Goal: Information Seeking & Learning: Learn about a topic

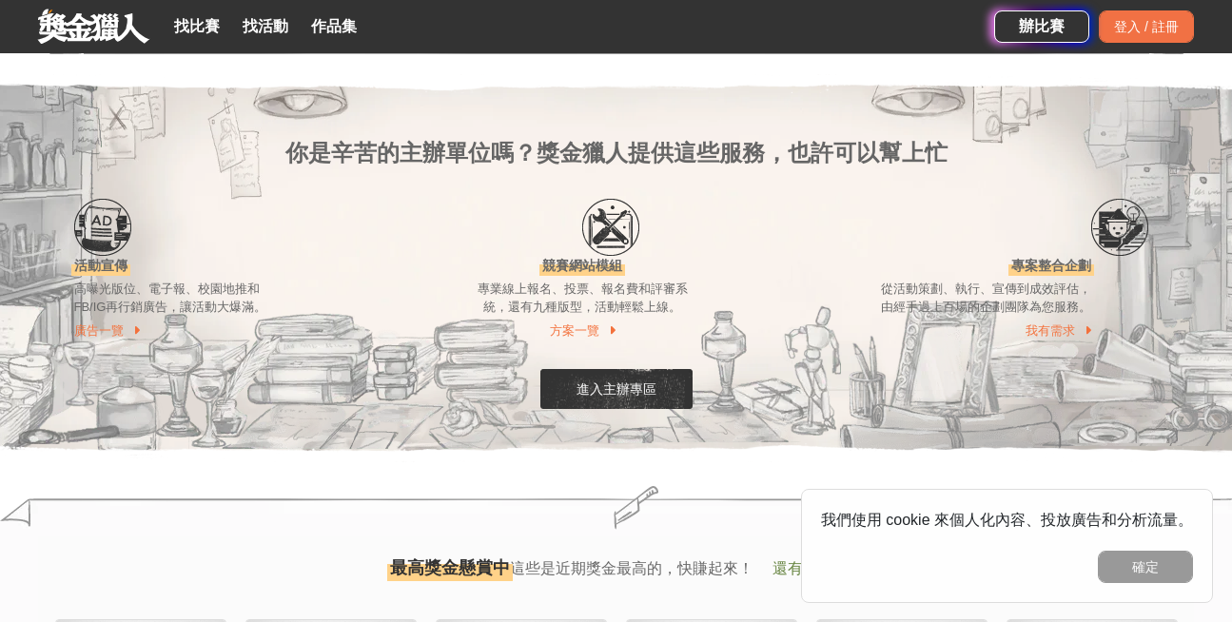
scroll to position [1712, 0]
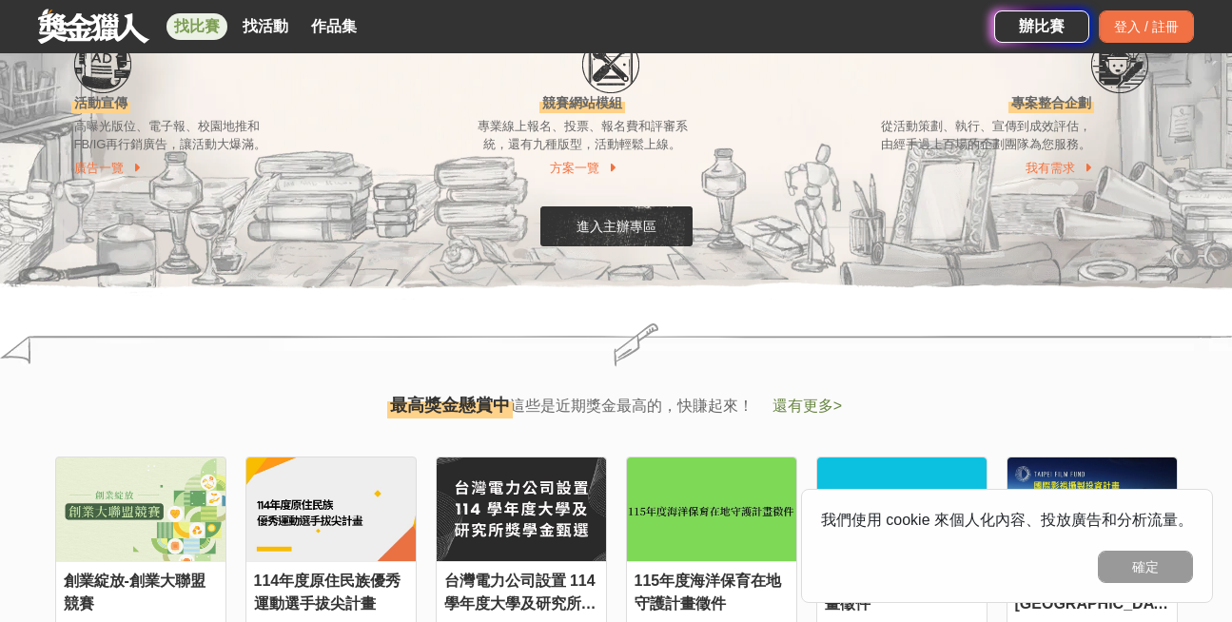
click at [206, 17] on link "找比賽" at bounding box center [196, 26] width 61 height 27
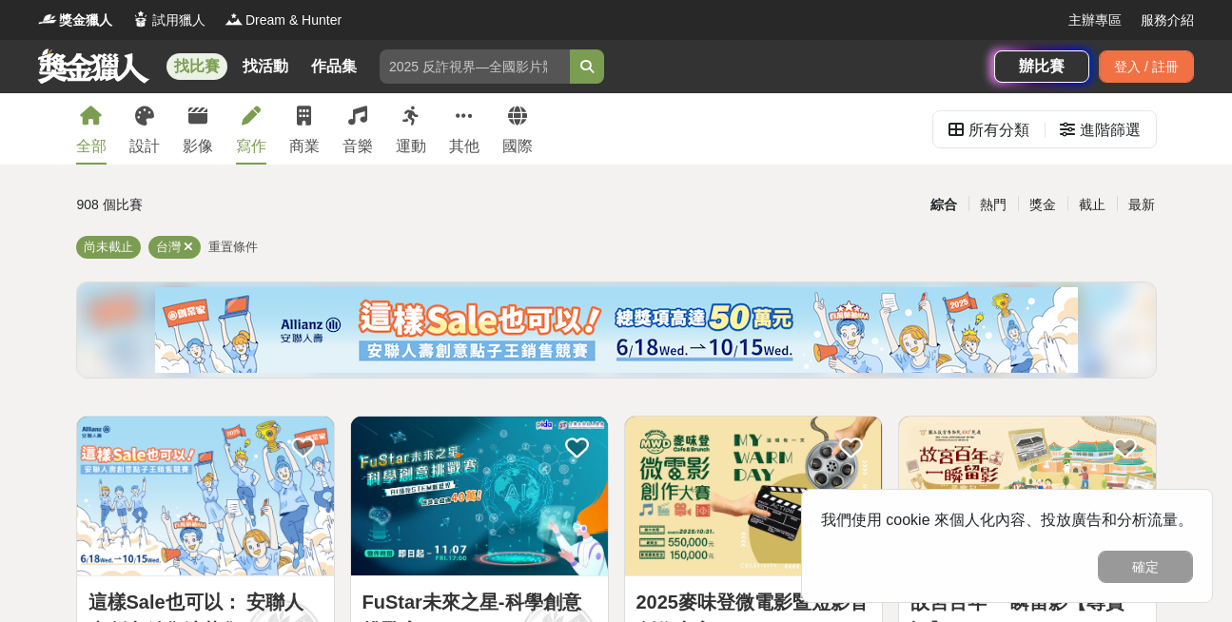
click at [247, 129] on link "寫作" at bounding box center [251, 128] width 30 height 71
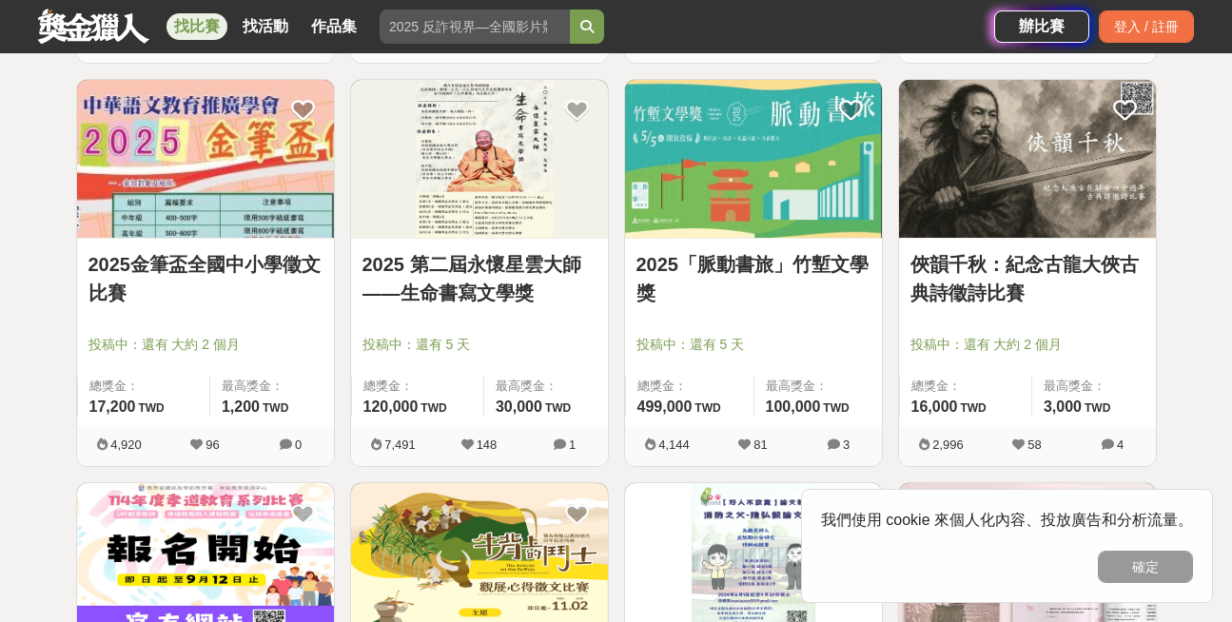
scroll to position [761, 0]
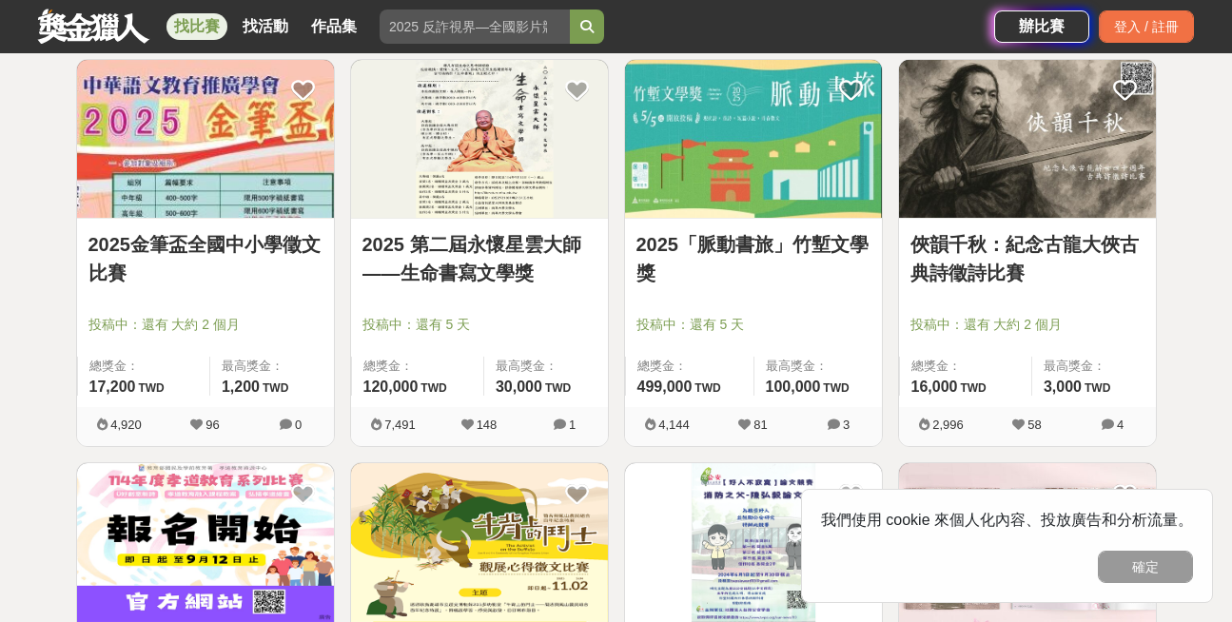
click at [512, 252] on link "2025 第二屆永懷星雲大師——生命書寫文學獎" at bounding box center [479, 258] width 234 height 57
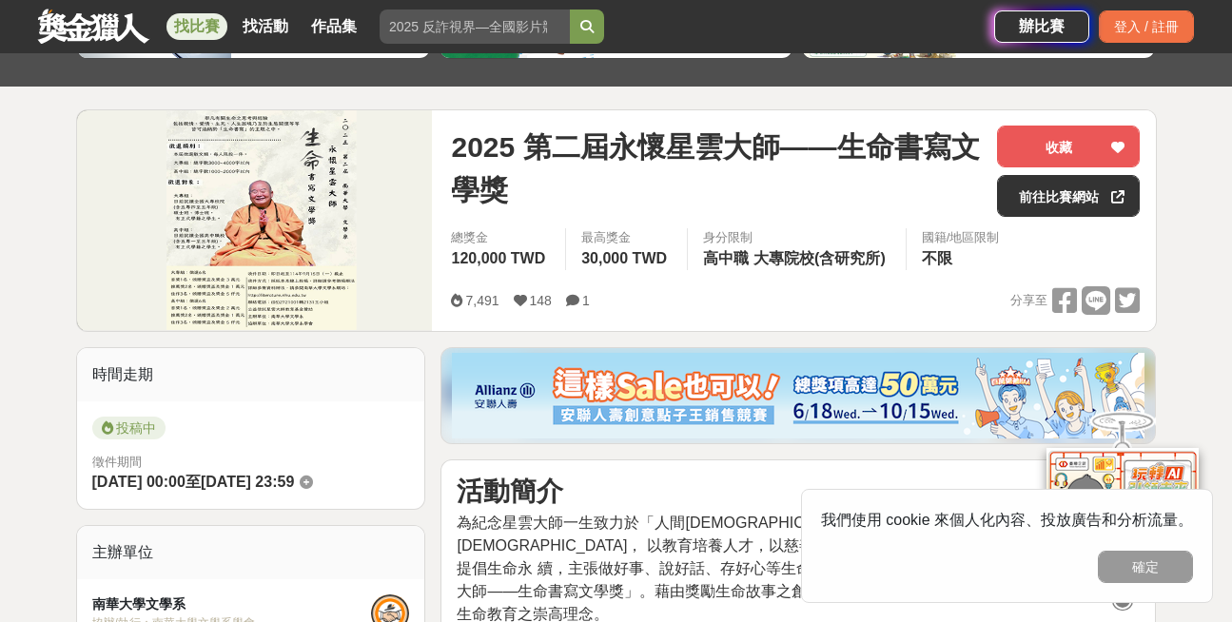
scroll to position [190, 0]
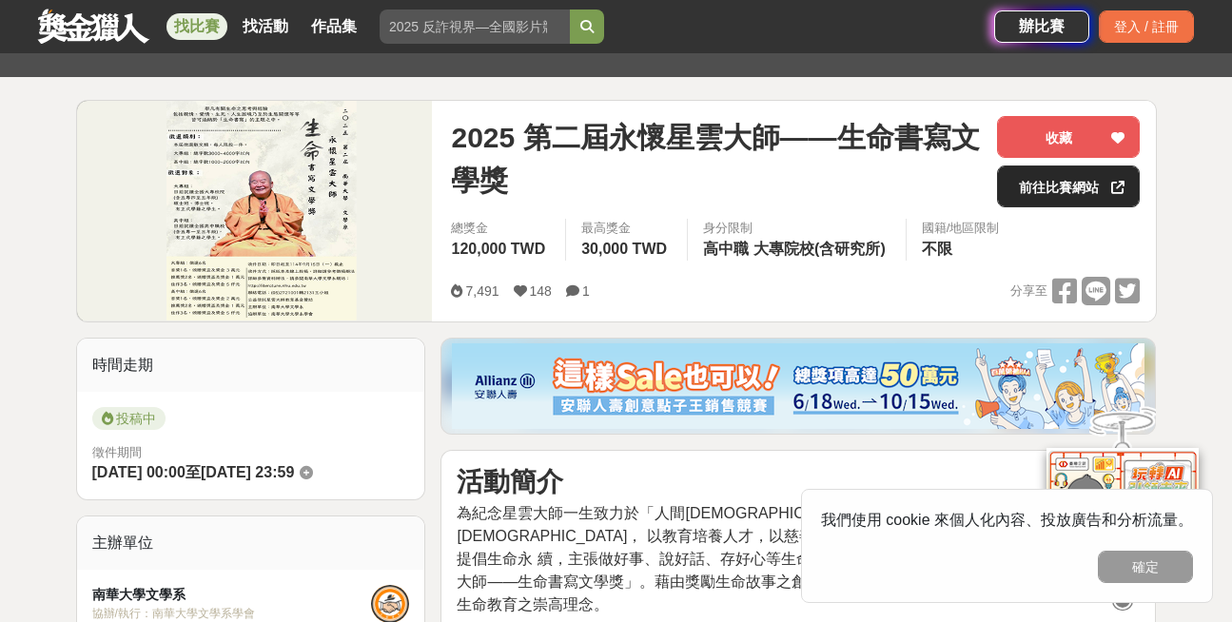
click at [1032, 178] on link "前往比賽網站" at bounding box center [1068, 186] width 143 height 42
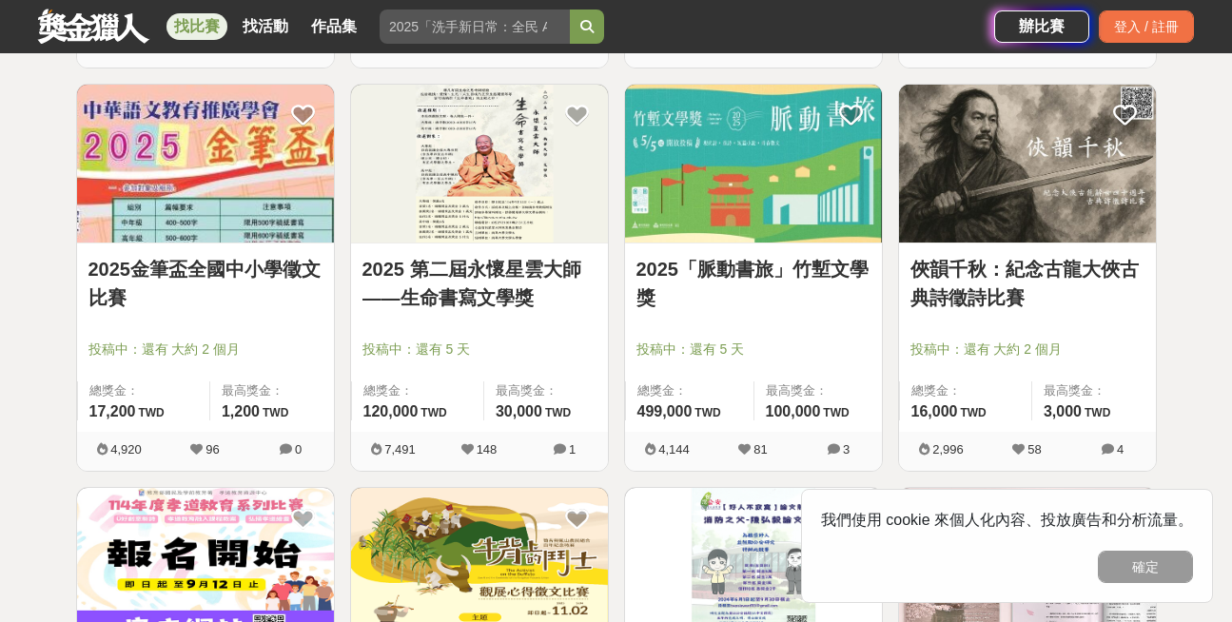
scroll to position [761, 0]
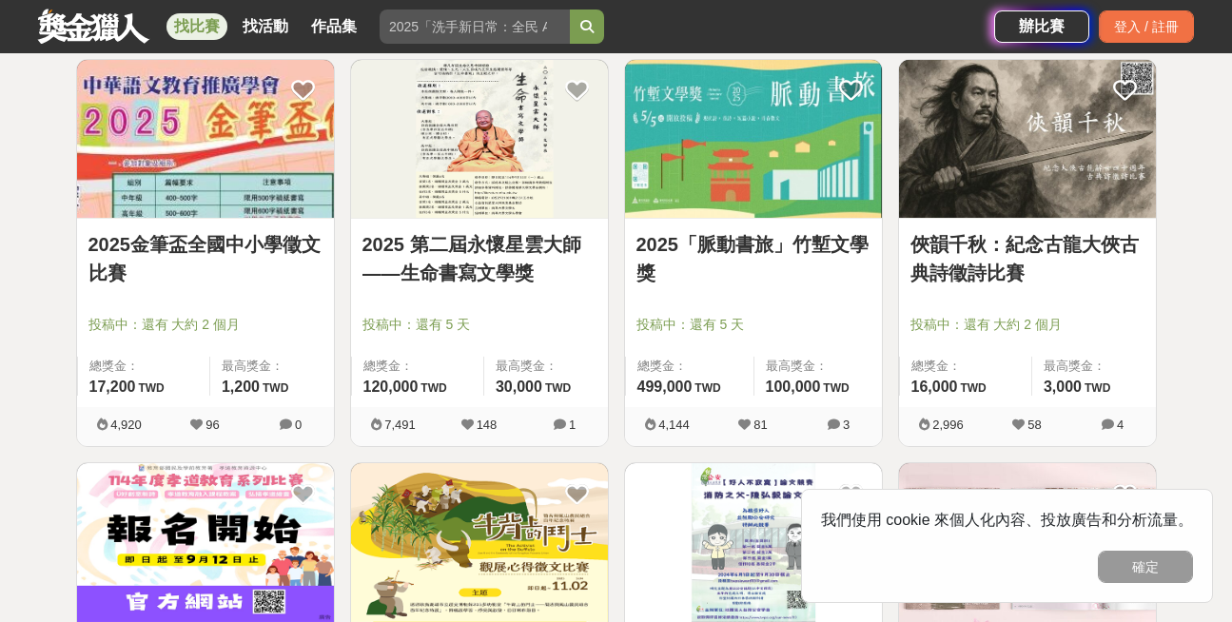
click at [760, 251] on link "2025「脈動書旅」竹塹文學獎" at bounding box center [753, 258] width 234 height 57
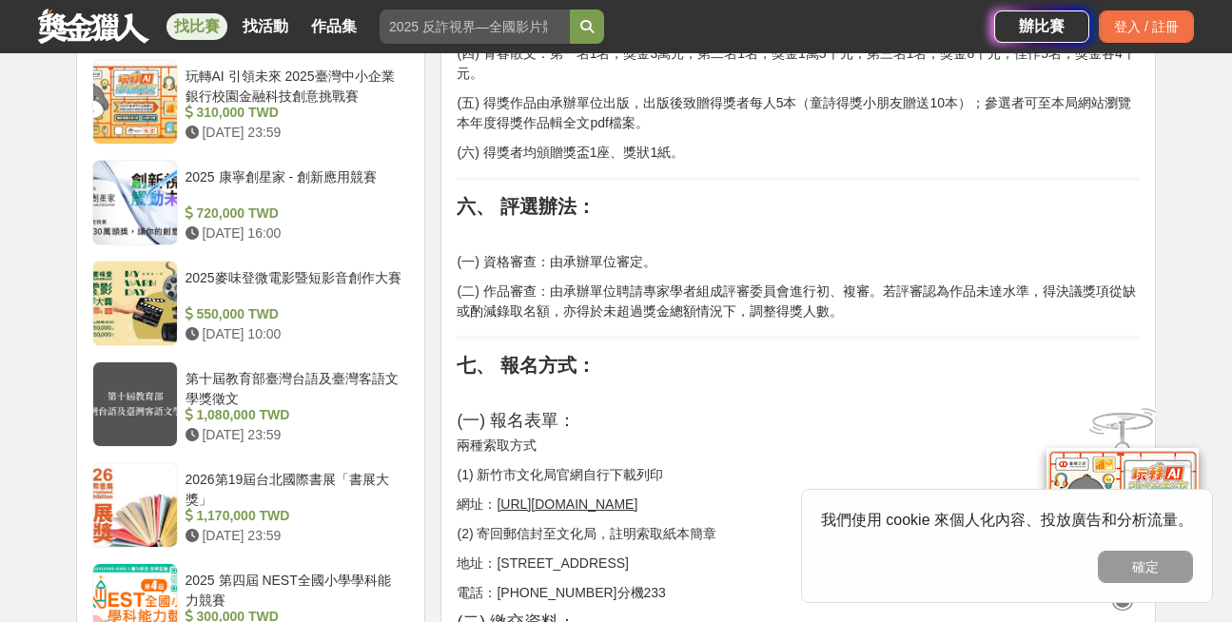
scroll to position [1617, 0]
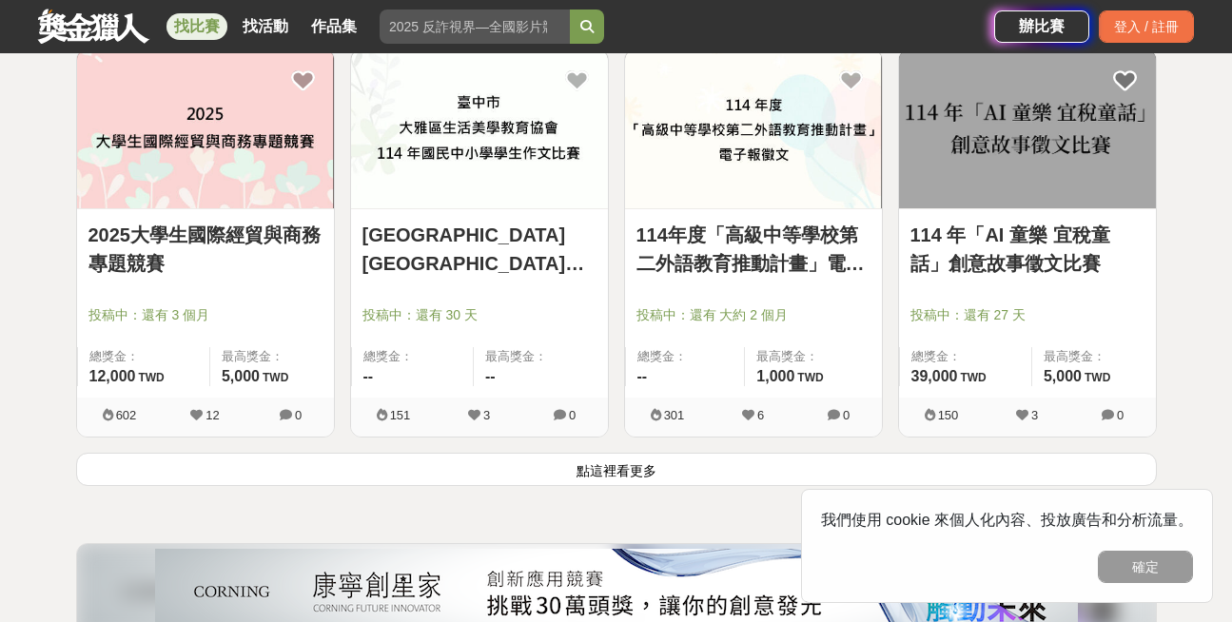
scroll to position [2671, 0]
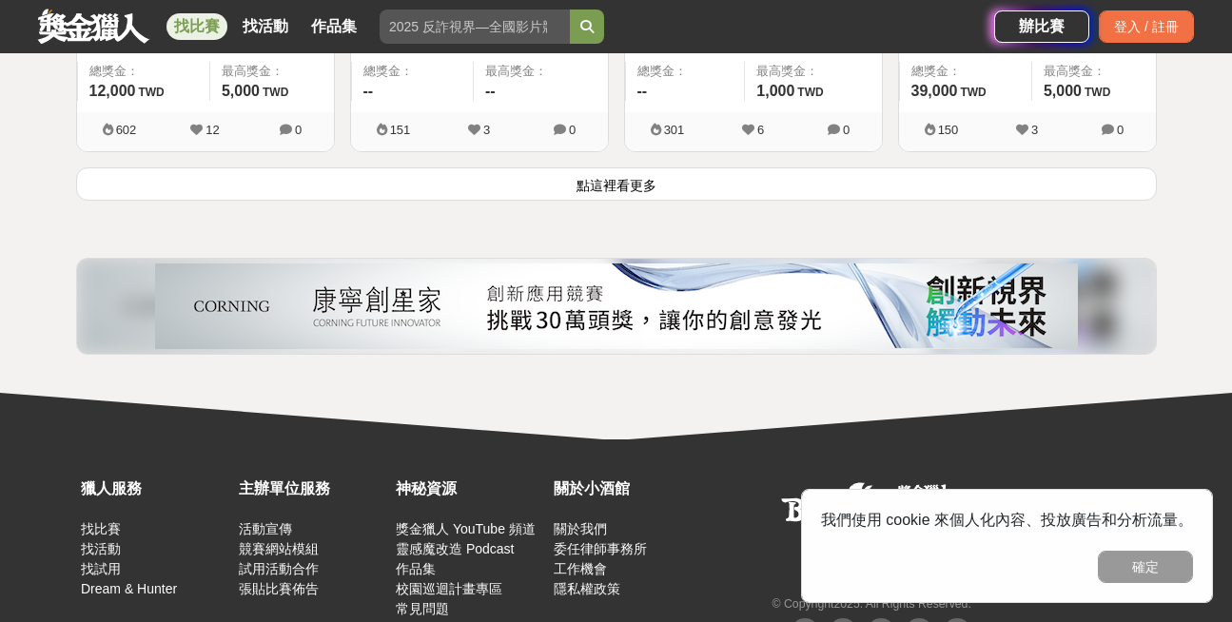
click at [656, 185] on button "點這裡看更多" at bounding box center [616, 183] width 1080 height 33
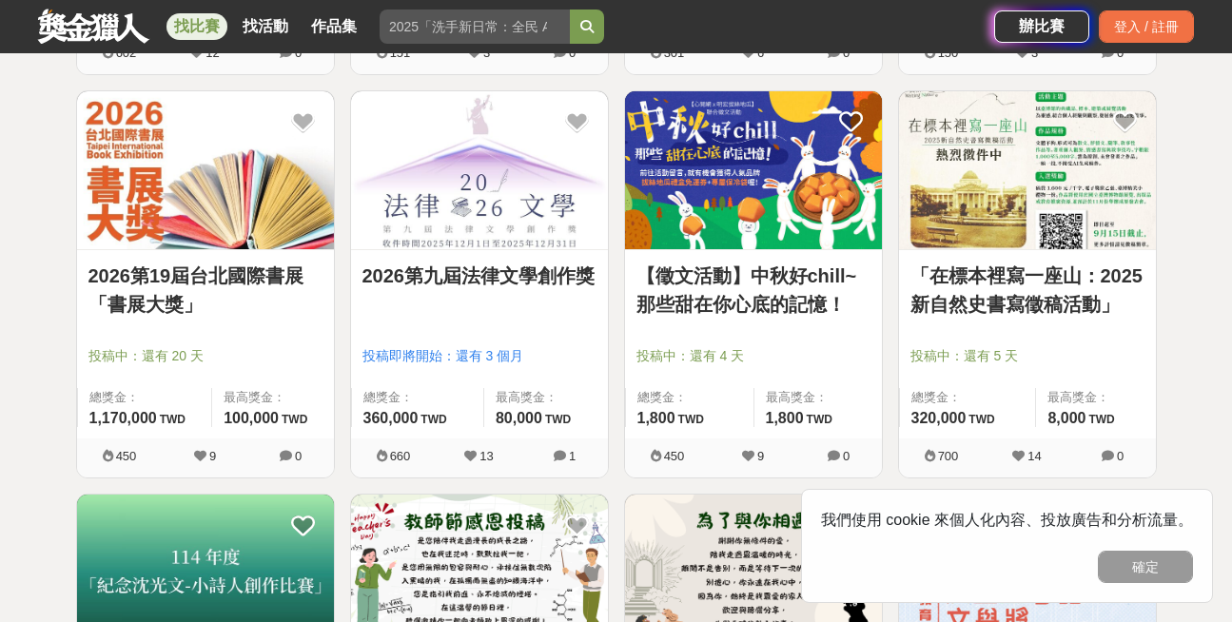
scroll to position [2767, 0]
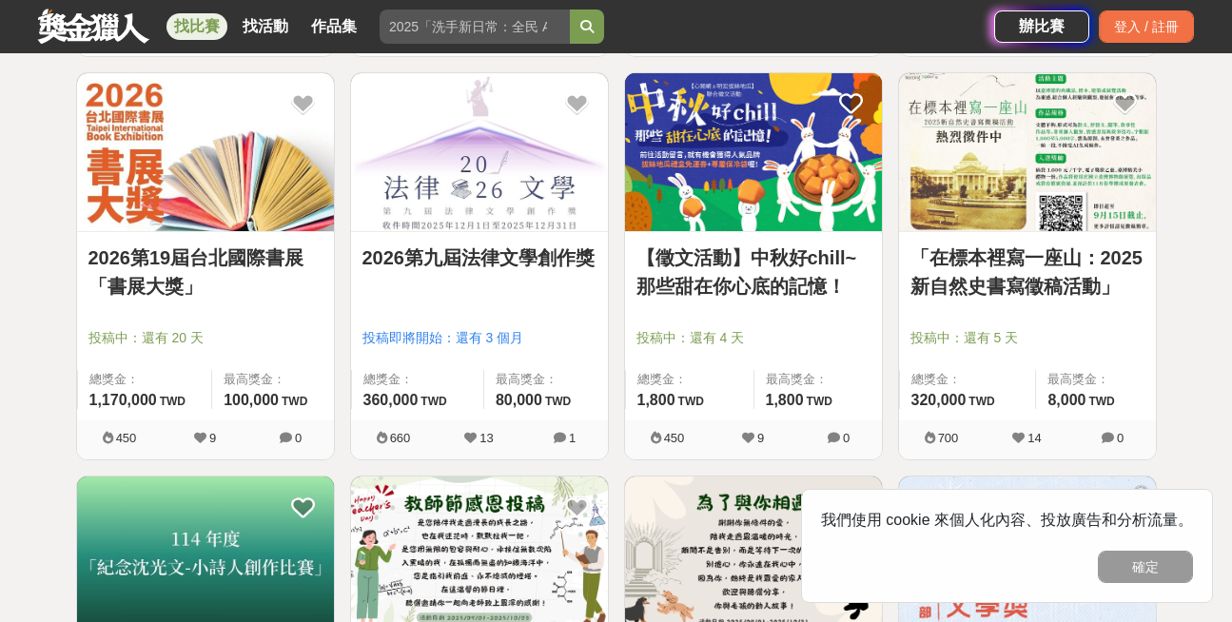
click at [250, 262] on link "2026第19屆台北國際書展「書展大獎」" at bounding box center [205, 271] width 234 height 57
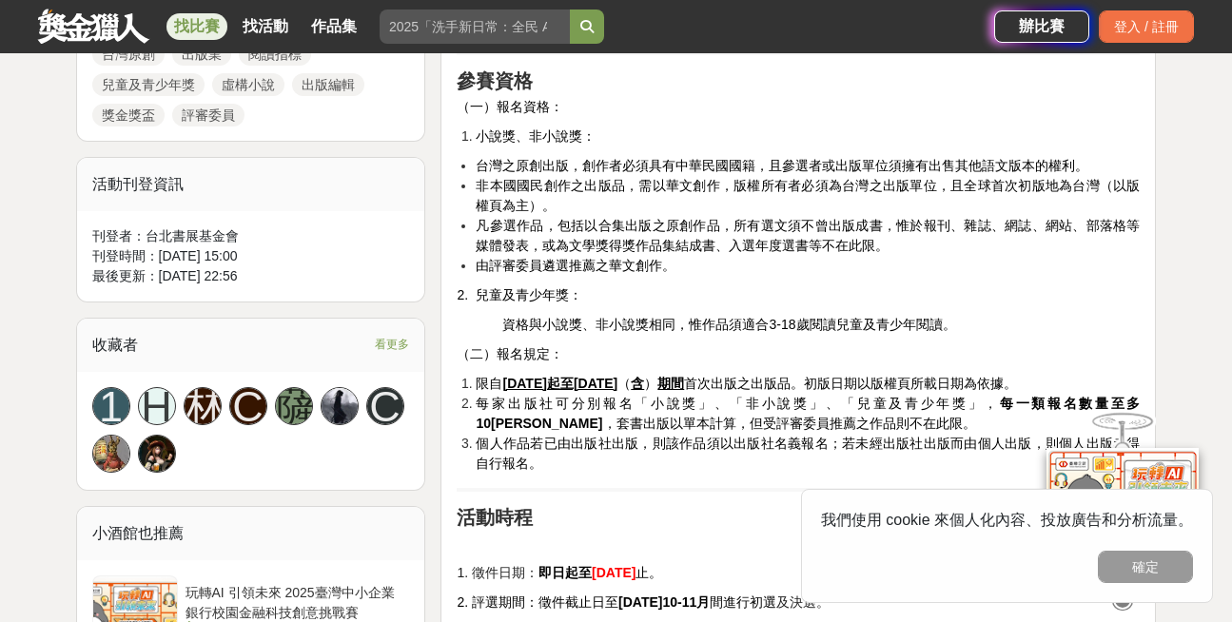
scroll to position [1046, 0]
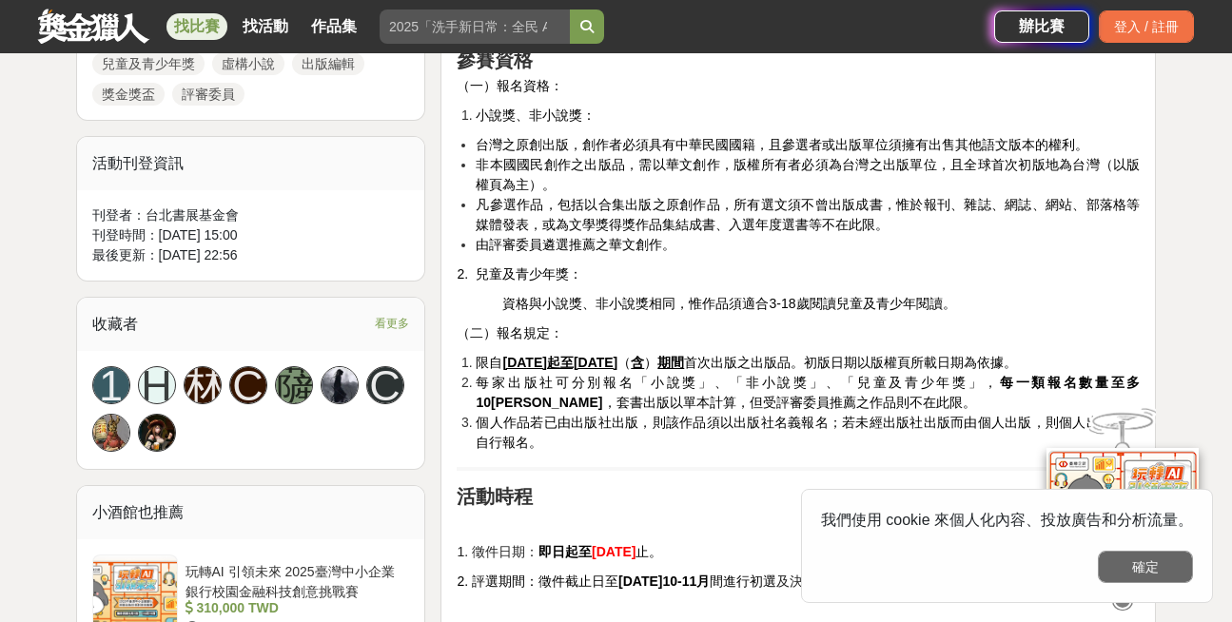
click at [1165, 563] on button "確定" at bounding box center [1145, 567] width 95 height 32
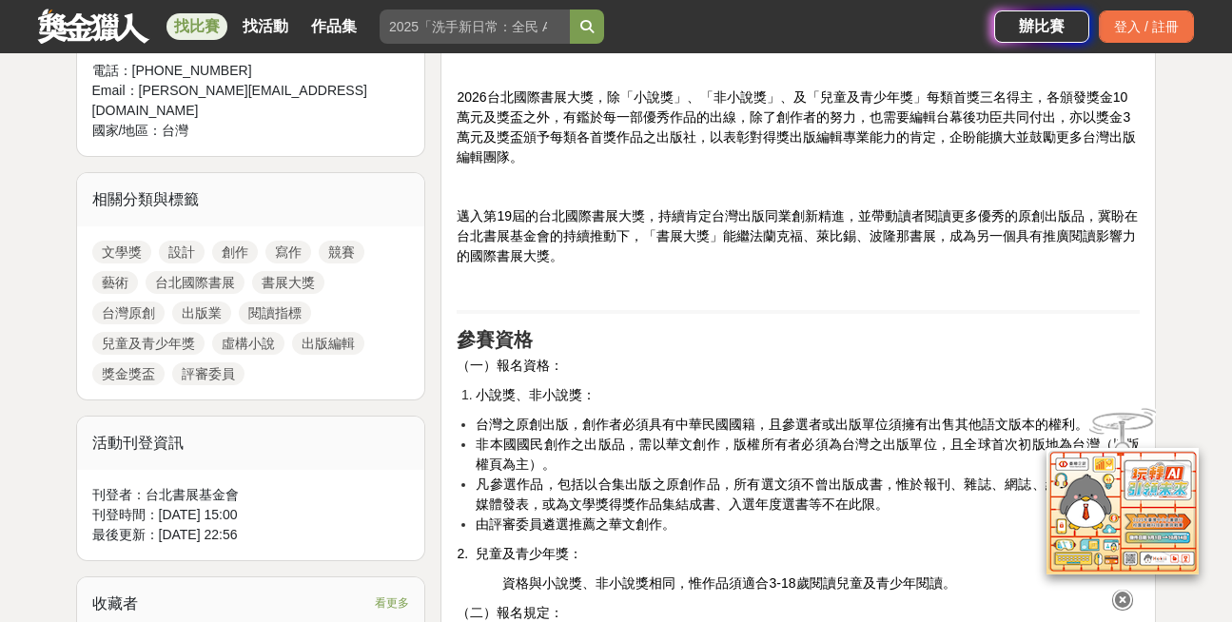
scroll to position [761, 0]
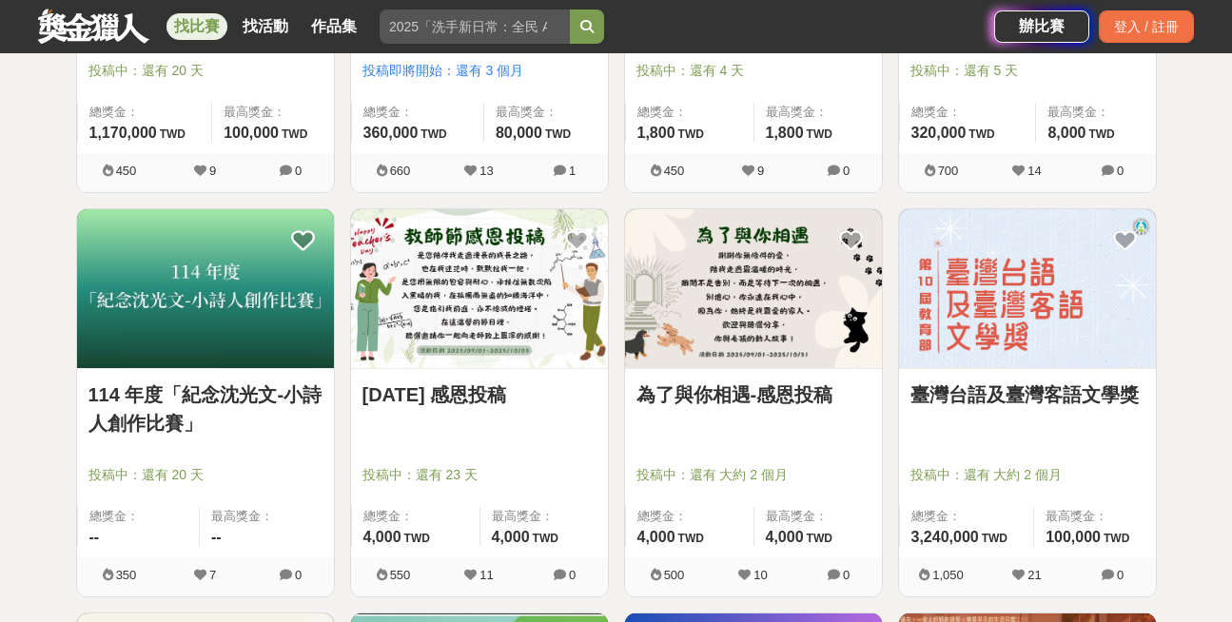
scroll to position [3147, 0]
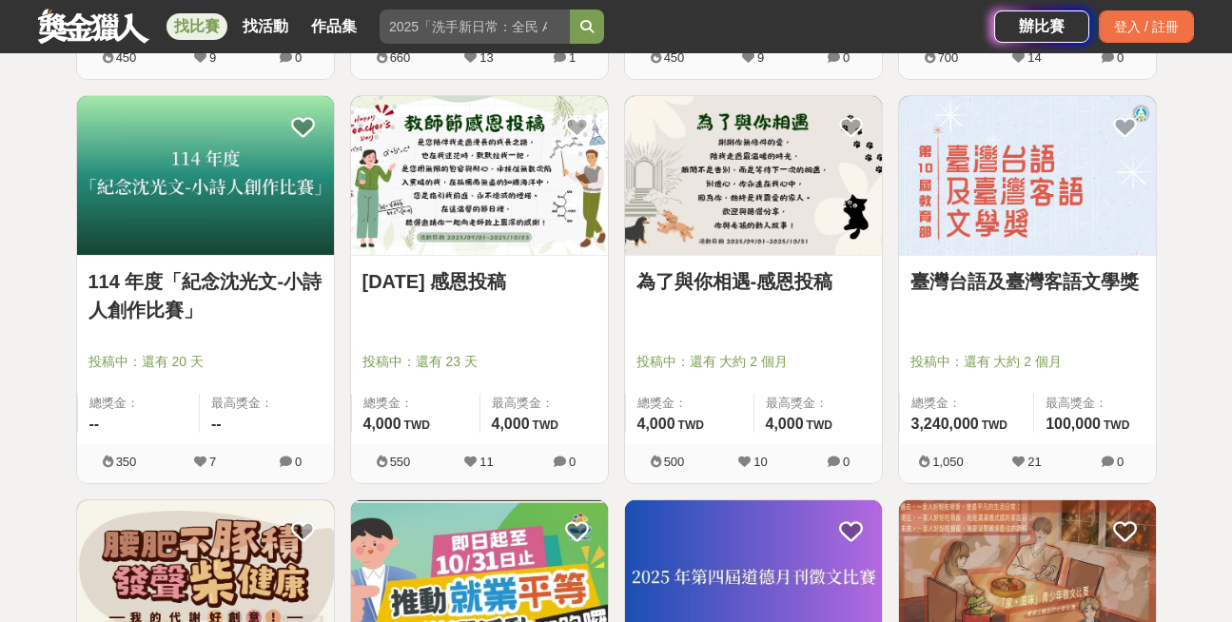
click at [817, 274] on link "為了與你相遇-感恩投稿" at bounding box center [753, 281] width 234 height 29
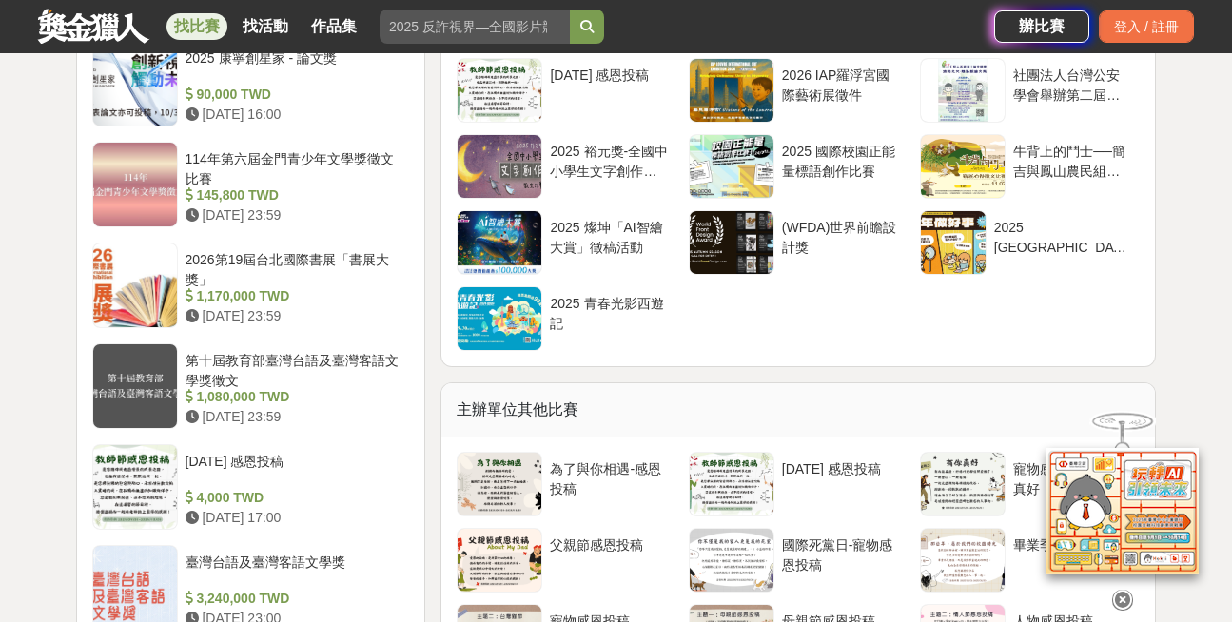
scroll to position [2306, 0]
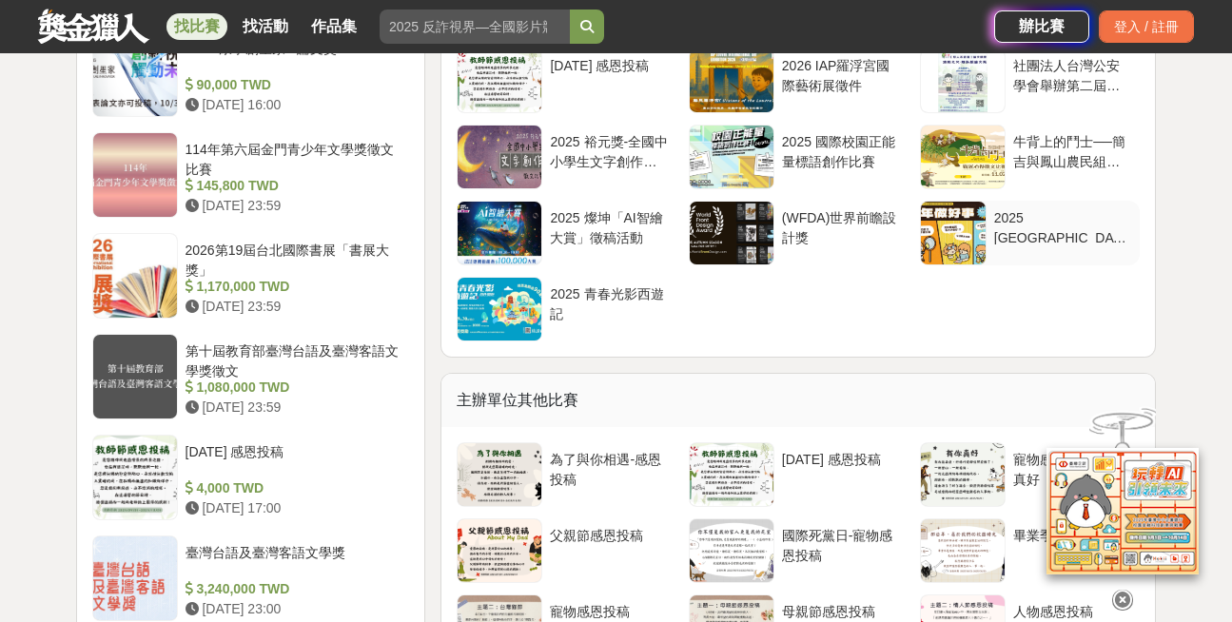
click at [1052, 244] on div "2025 雲林縣【青年做好事】提案競賽~開始徵件啦！" at bounding box center [1063, 226] width 139 height 36
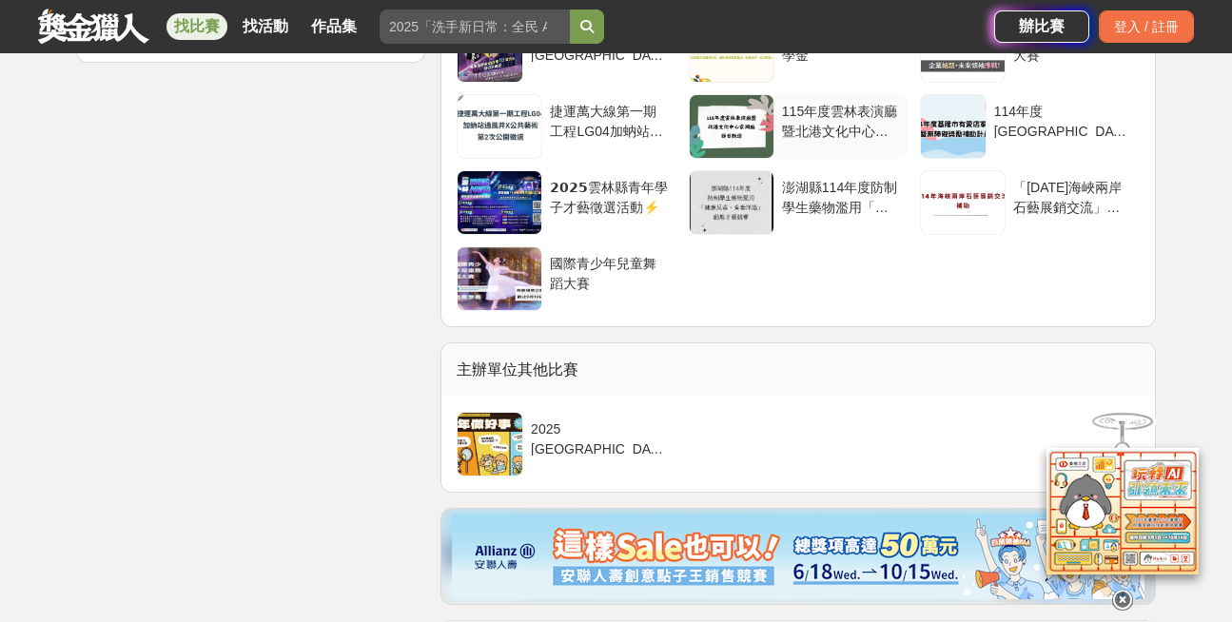
scroll to position [2853, 0]
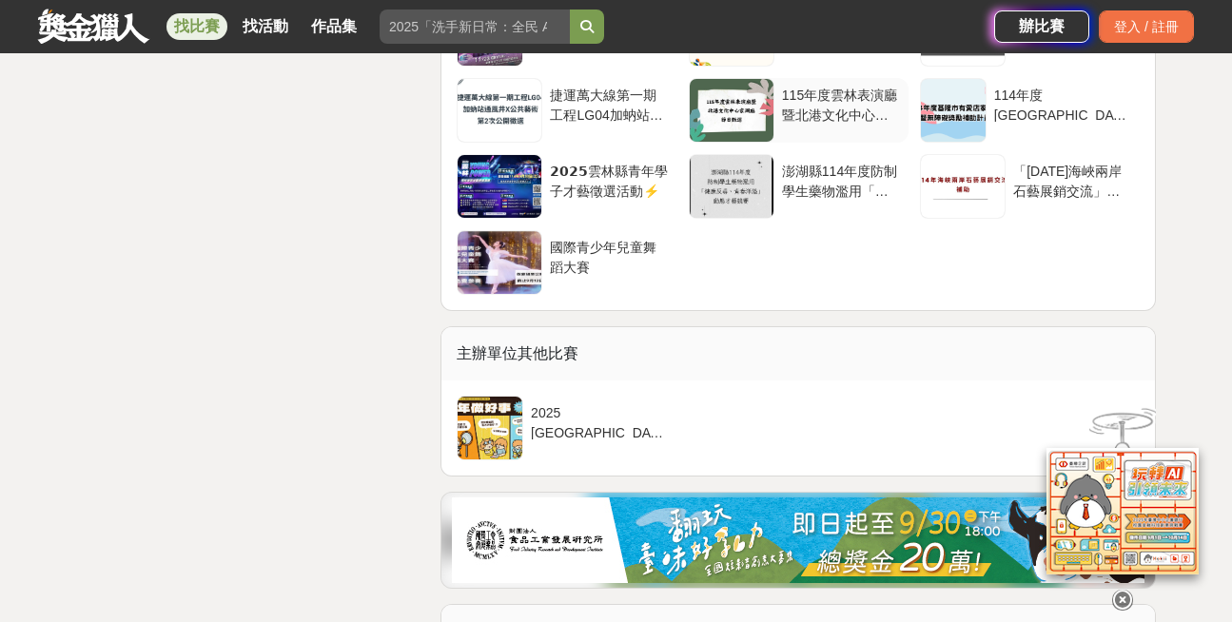
click at [823, 122] on div "115年度雲林表演廳暨北港文化中心家湖廳節目甄選" at bounding box center [841, 104] width 119 height 36
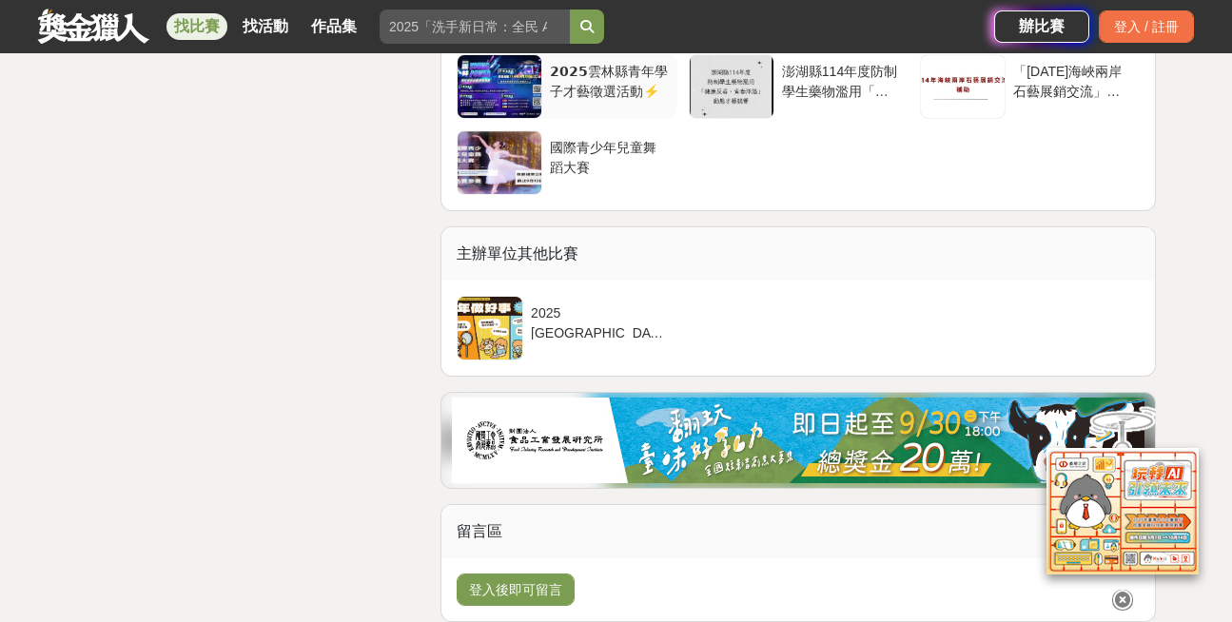
scroll to position [2853, 0]
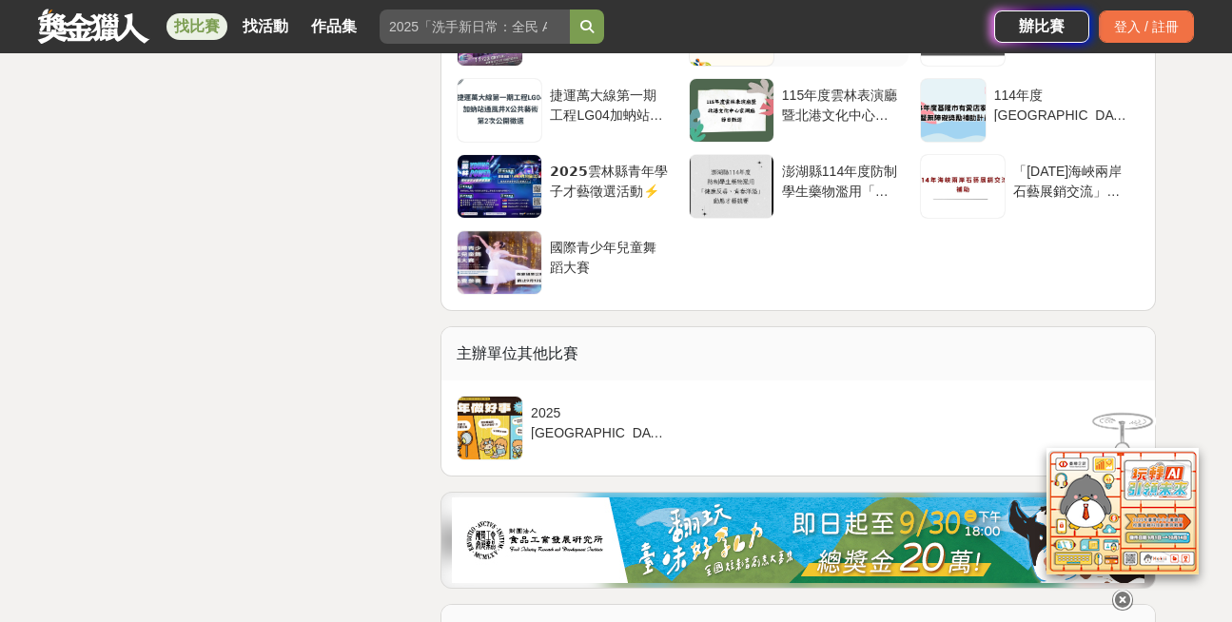
click at [793, 46] on div "2025 TOEIC公益獎學金" at bounding box center [841, 28] width 119 height 36
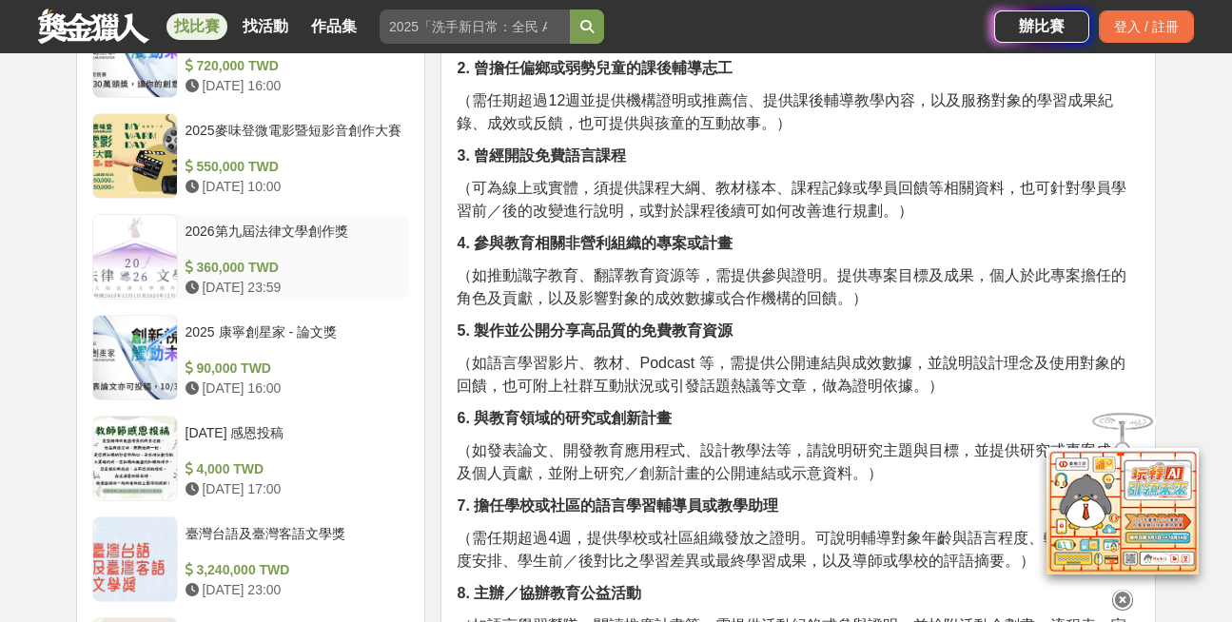
scroll to position [1712, 0]
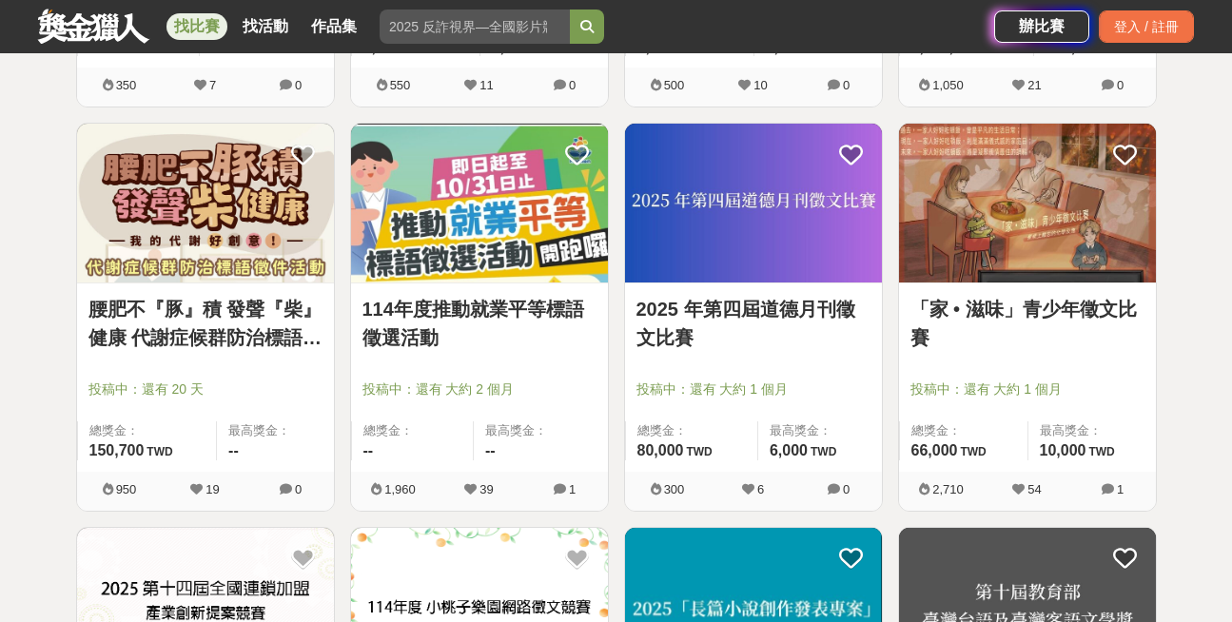
scroll to position [3543, 0]
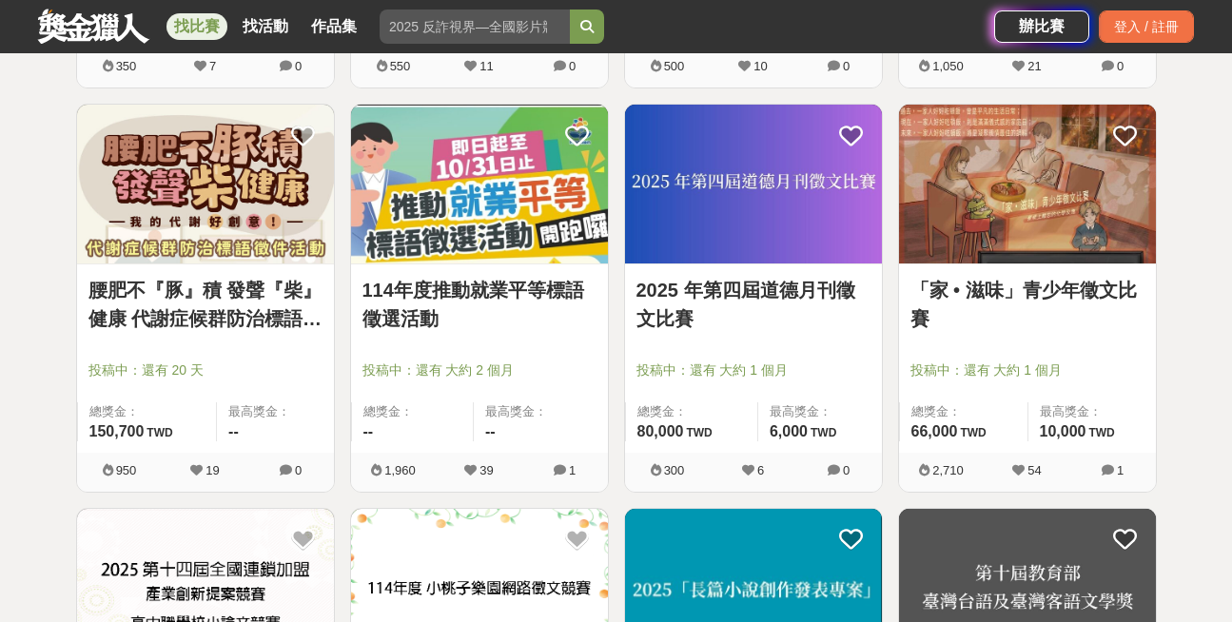
click at [934, 288] on link "「家 • 滋味」青少年徵文比賽" at bounding box center [1027, 304] width 234 height 57
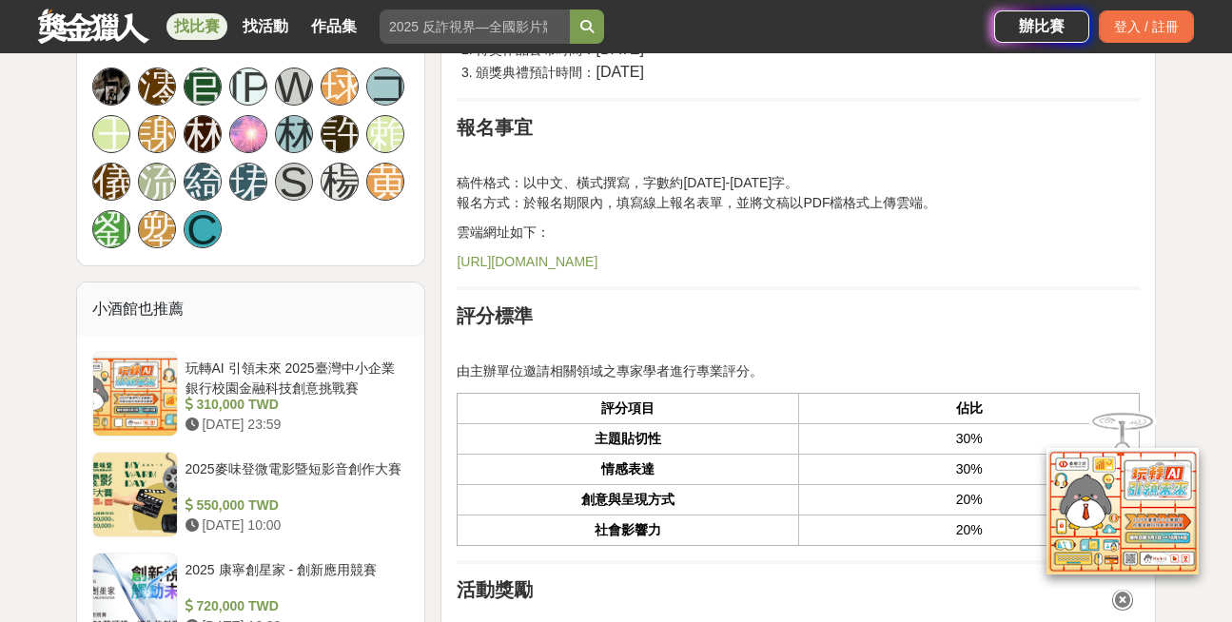
scroll to position [1301, 0]
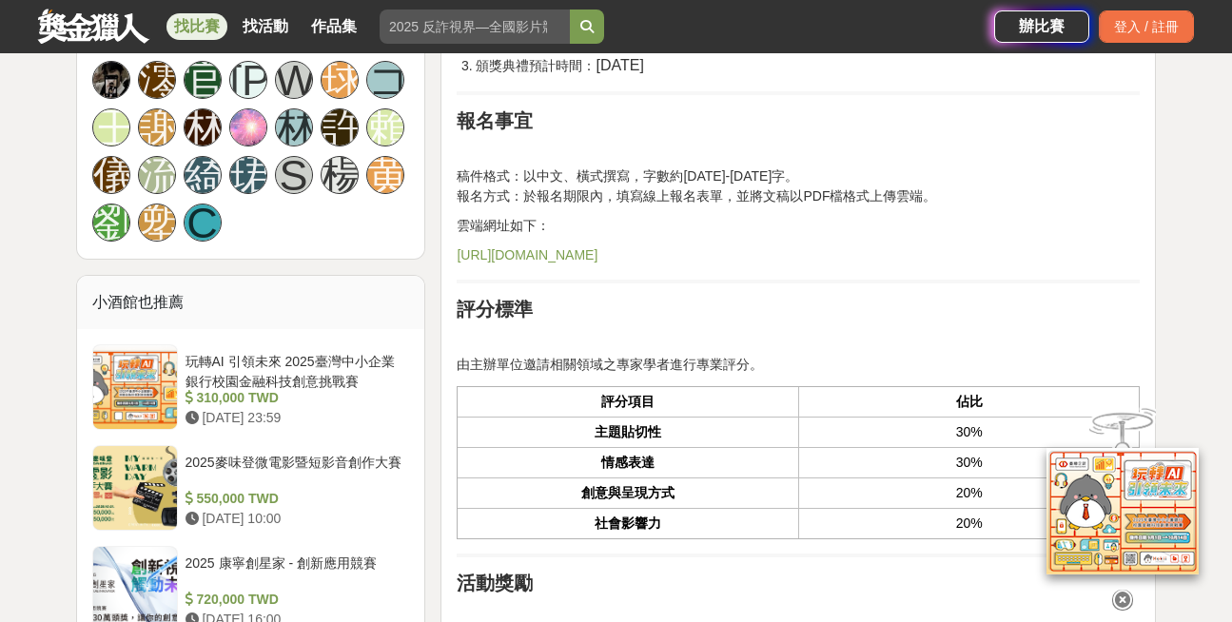
click at [597, 250] on link "https://forms.gle/62vDPGqeYGWcxZsD6" at bounding box center [527, 254] width 141 height 15
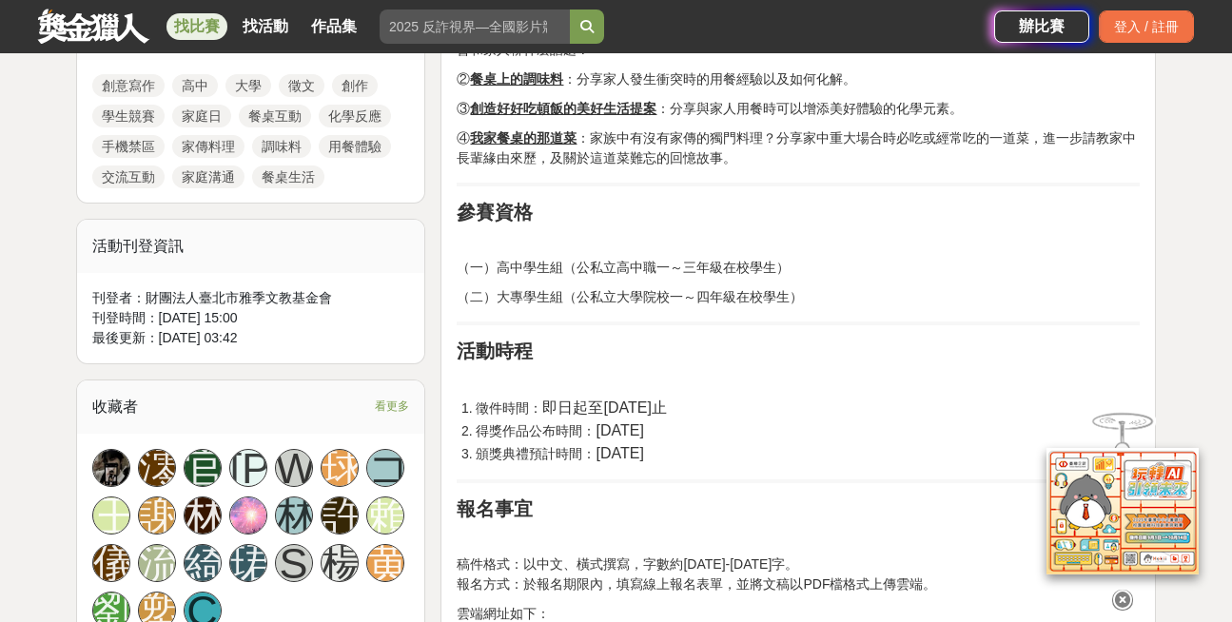
scroll to position [1016, 0]
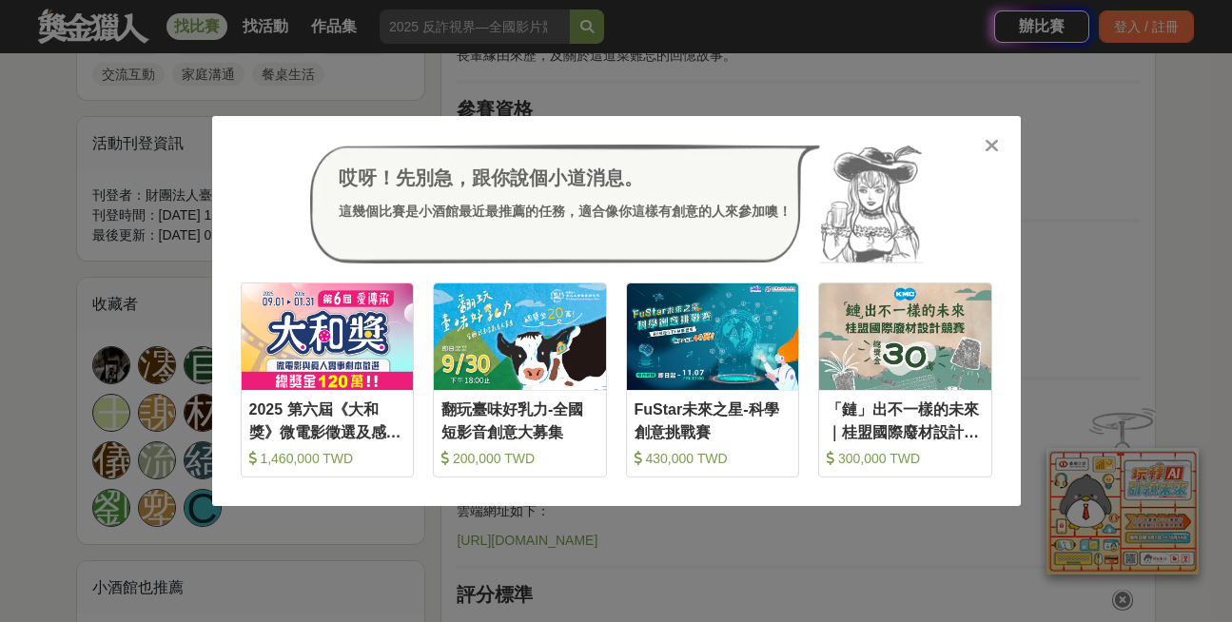
click at [994, 146] on icon at bounding box center [991, 145] width 14 height 19
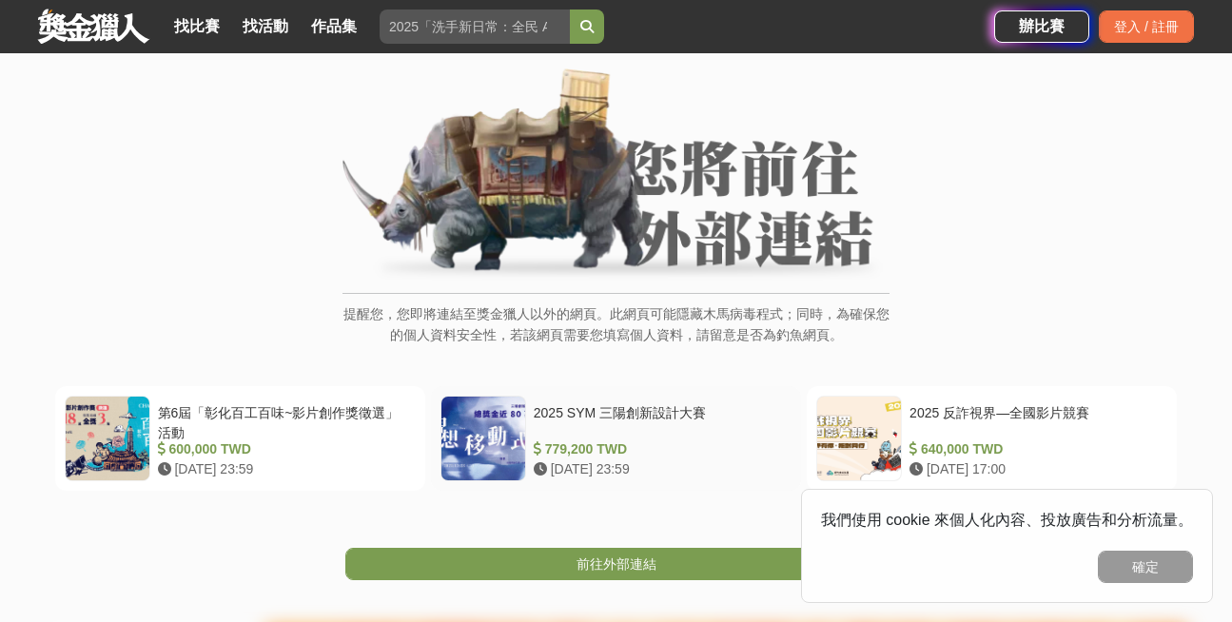
scroll to position [380, 0]
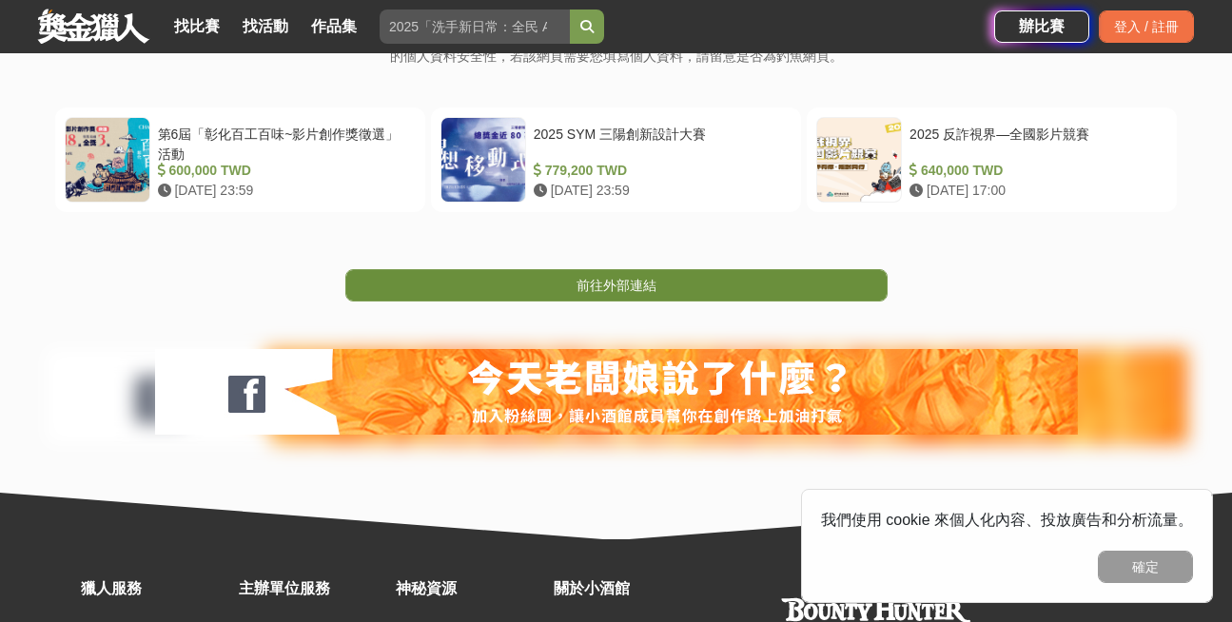
click at [686, 269] on link "前往外部連結" at bounding box center [616, 285] width 542 height 32
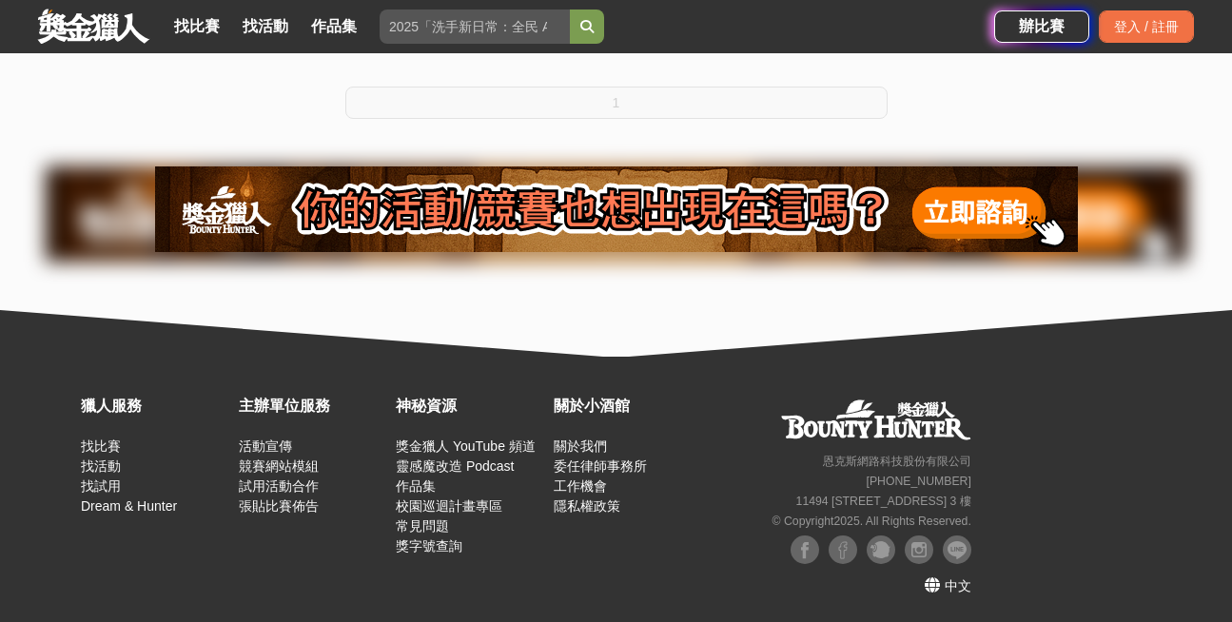
scroll to position [278, 0]
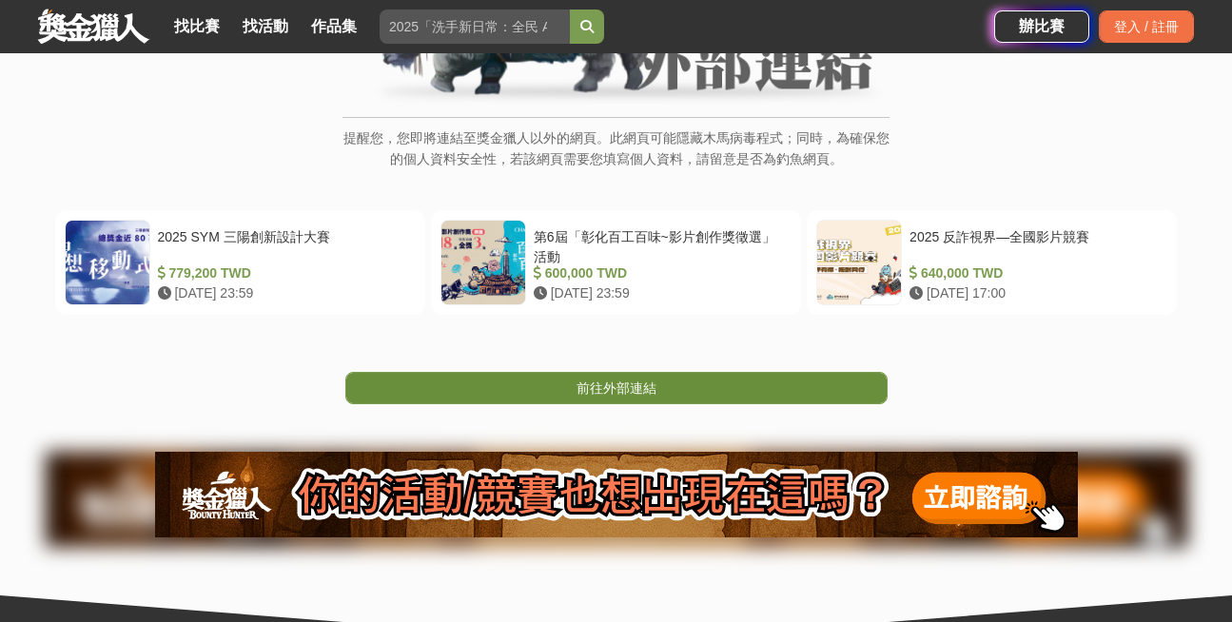
click at [658, 391] on link "前往外部連結" at bounding box center [616, 388] width 542 height 32
